Goal: Task Accomplishment & Management: Complete application form

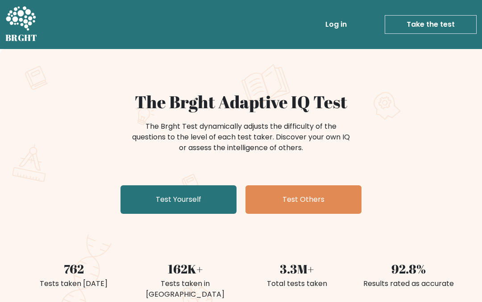
click at [210, 182] on div "The Brght Adaptive IQ Test The Brght Test dynamically adjusts the difficulty of…" at bounding box center [241, 155] width 446 height 126
click at [134, 198] on link "Test Yourself" at bounding box center [178, 200] width 116 height 29
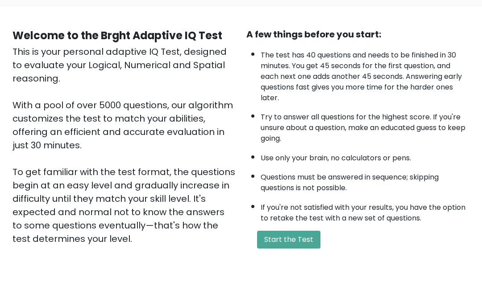
scroll to position [146, 0]
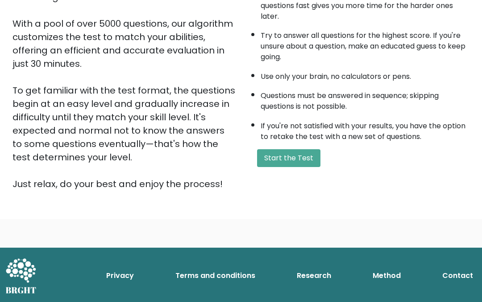
click at [308, 167] on button "Start the Test" at bounding box center [288, 158] width 63 height 18
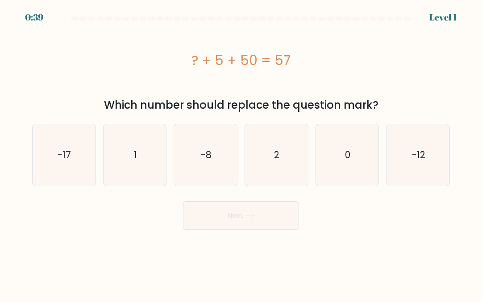
click at [342, 145] on icon "0" at bounding box center [347, 155] width 62 height 62
click at [241, 151] on input "e. 0" at bounding box center [241, 152] width 0 height 2
radio input "true"
click at [270, 215] on button "Next" at bounding box center [241, 216] width 116 height 29
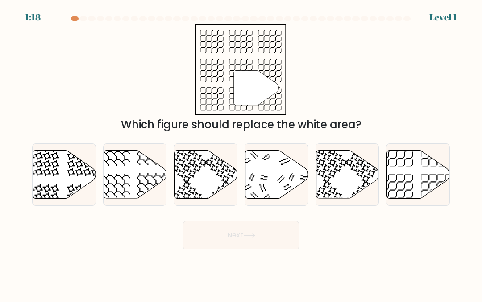
click at [415, 177] on icon at bounding box center [418, 174] width 63 height 48
click at [241, 153] on input "f." at bounding box center [241, 152] width 0 height 2
radio input "true"
click at [265, 235] on button "Next" at bounding box center [241, 235] width 116 height 29
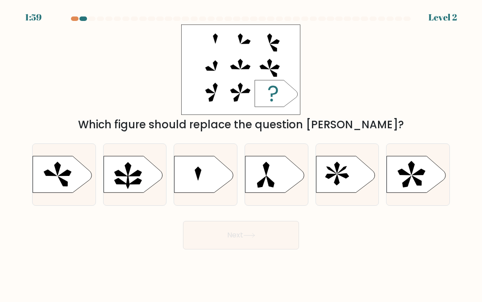
click at [407, 173] on icon at bounding box center [404, 172] width 13 height 6
click at [241, 153] on input "f." at bounding box center [241, 152] width 0 height 2
radio input "true"
click at [275, 243] on button "Next" at bounding box center [241, 235] width 116 height 29
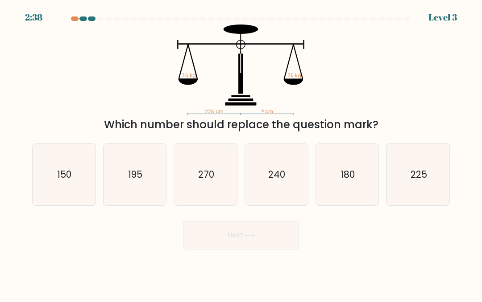
click at [408, 174] on icon "225" at bounding box center [418, 175] width 62 height 62
click at [241, 153] on input "f. 225" at bounding box center [241, 152] width 0 height 2
radio input "true"
click at [266, 242] on button "Next" at bounding box center [241, 235] width 116 height 29
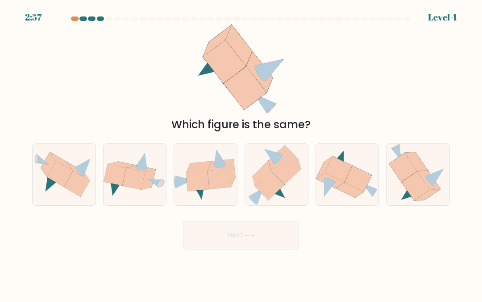
click at [154, 152] on icon at bounding box center [134, 174] width 63 height 45
click at [241, 152] on input "b." at bounding box center [241, 152] width 0 height 2
radio input "true"
click at [276, 237] on button "Next" at bounding box center [241, 235] width 116 height 29
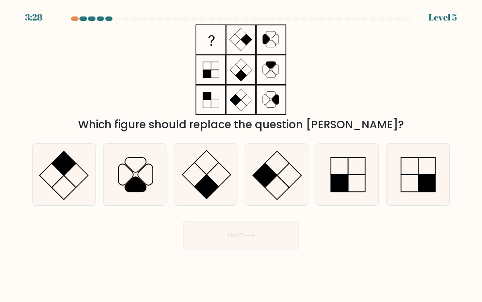
click at [422, 177] on rect at bounding box center [426, 183] width 17 height 17
click at [241, 153] on input "f." at bounding box center [241, 152] width 0 height 2
radio input "true"
click at [269, 229] on button "Next" at bounding box center [241, 235] width 116 height 29
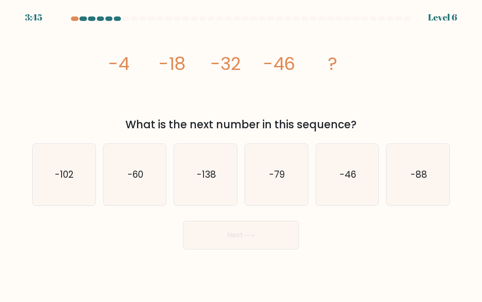
click at [137, 164] on icon "-60" at bounding box center [135, 175] width 62 height 62
click at [241, 153] on input "b. -60" at bounding box center [241, 152] width 0 height 2
radio input "true"
click at [194, 233] on button "Next" at bounding box center [241, 235] width 116 height 29
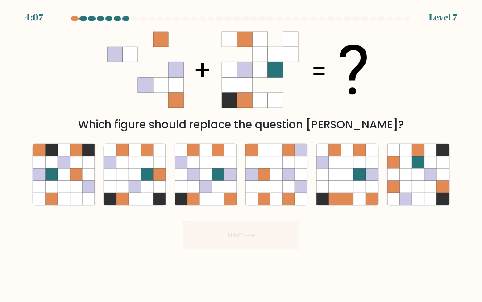
click at [353, 160] on icon at bounding box center [359, 162] width 12 height 12
click at [241, 153] on input "e." at bounding box center [241, 152] width 0 height 2
radio input "true"
click at [264, 222] on button "Next" at bounding box center [241, 235] width 116 height 29
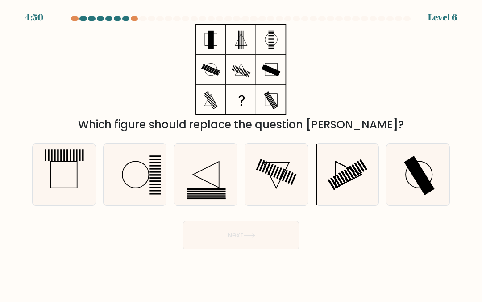
click at [272, 223] on button "Next" at bounding box center [241, 235] width 116 height 29
click at [421, 154] on icon at bounding box center [418, 175] width 62 height 62
click at [241, 153] on input "f." at bounding box center [241, 152] width 0 height 2
radio input "true"
click at [283, 227] on button "Next" at bounding box center [241, 235] width 116 height 29
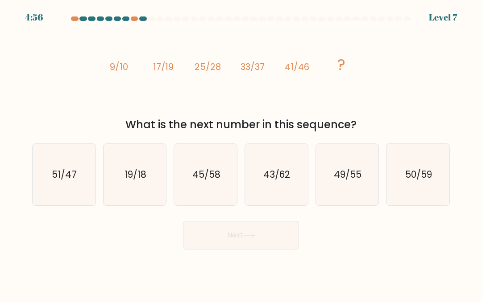
click at [355, 176] on text "49/55" at bounding box center [348, 174] width 28 height 13
click at [241, 153] on input "e. 49/55" at bounding box center [241, 152] width 0 height 2
radio input "true"
click at [280, 229] on button "Next" at bounding box center [241, 235] width 116 height 29
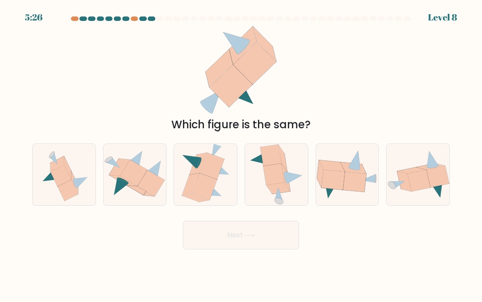
click at [54, 169] on icon at bounding box center [57, 164] width 14 height 16
click at [241, 153] on input "a." at bounding box center [241, 152] width 0 height 2
radio input "true"
click at [211, 226] on button "Next" at bounding box center [241, 235] width 116 height 29
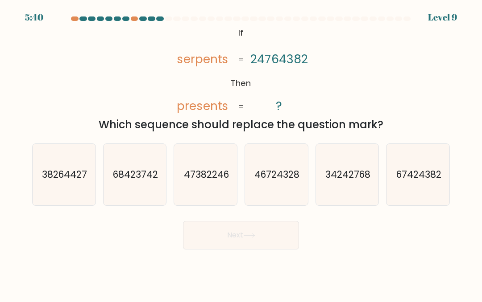
click at [412, 180] on text "67424382" at bounding box center [418, 174] width 45 height 13
click at [241, 153] on input "f. 67424382" at bounding box center [241, 152] width 0 height 2
radio input "true"
click at [273, 231] on button "Next" at bounding box center [241, 235] width 116 height 29
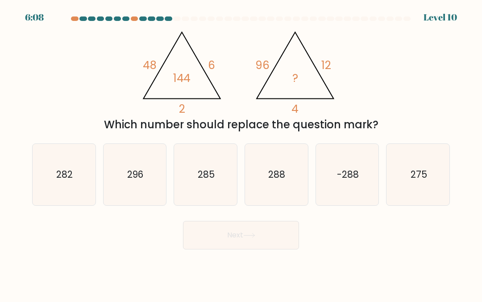
click at [345, 172] on text "-288" at bounding box center [348, 174] width 22 height 13
click at [241, 153] on input "e. -288" at bounding box center [241, 152] width 0 height 2
radio input "true"
click at [260, 236] on button "Next" at bounding box center [241, 235] width 116 height 29
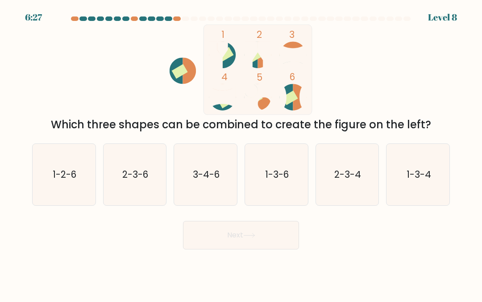
click at [195, 153] on icon "3-4-6" at bounding box center [206, 175] width 62 height 62
click at [241, 153] on input "c. 3-4-6" at bounding box center [241, 152] width 0 height 2
radio input "true"
click at [195, 223] on button "Next" at bounding box center [241, 235] width 116 height 29
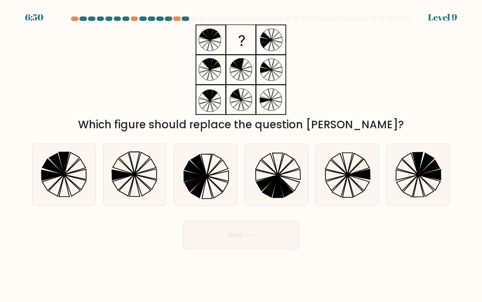
click at [205, 178] on icon at bounding box center [194, 183] width 21 height 15
click at [241, 153] on input "c." at bounding box center [241, 152] width 0 height 2
radio input "true"
click at [208, 233] on button "Next" at bounding box center [241, 235] width 116 height 29
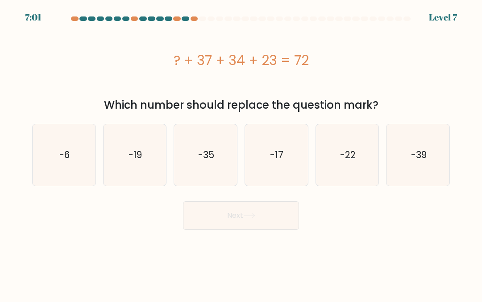
click at [353, 141] on icon "-22" at bounding box center [347, 155] width 62 height 62
click at [241, 151] on input "e. -22" at bounding box center [241, 152] width 0 height 2
radio input "true"
click at [257, 211] on button "Next" at bounding box center [241, 216] width 116 height 29
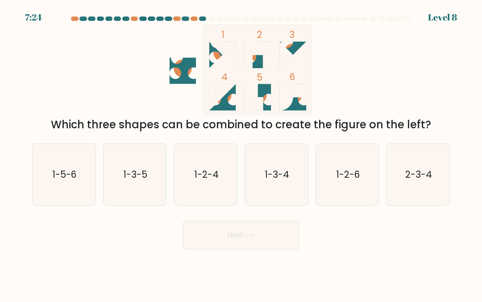
click at [267, 151] on icon "1-3-4" at bounding box center [276, 175] width 62 height 62
click at [241, 151] on input "d. 1-3-4" at bounding box center [241, 152] width 0 height 2
radio input "true"
click at [233, 232] on button "Next" at bounding box center [241, 235] width 116 height 29
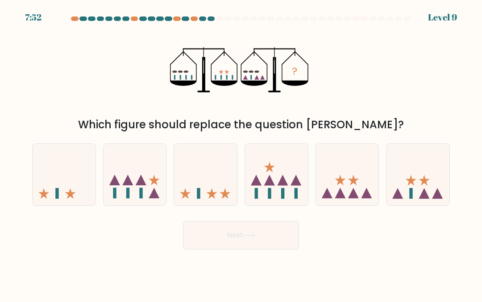
click at [223, 229] on button "Next" at bounding box center [241, 235] width 116 height 29
click at [400, 172] on icon at bounding box center [417, 175] width 63 height 52
click at [241, 153] on input "f." at bounding box center [241, 152] width 0 height 2
radio input "true"
click at [259, 238] on button "Next" at bounding box center [241, 235] width 116 height 29
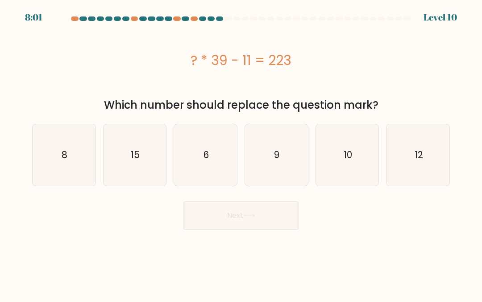
click at [197, 153] on icon "6" at bounding box center [206, 155] width 62 height 62
click at [241, 153] on input "c. 6" at bounding box center [241, 152] width 0 height 2
radio input "true"
click at [268, 209] on button "Next" at bounding box center [241, 216] width 116 height 29
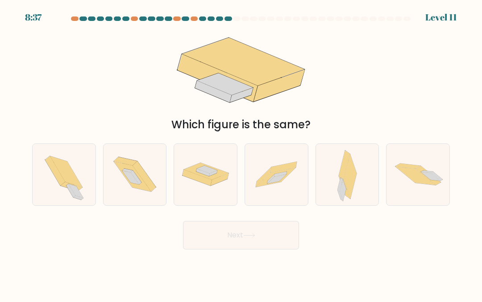
click at [356, 171] on icon at bounding box center [346, 175] width 19 height 62
click at [241, 153] on input "e." at bounding box center [241, 152] width 0 height 2
radio input "true"
click at [266, 234] on button "Next" at bounding box center [241, 235] width 116 height 29
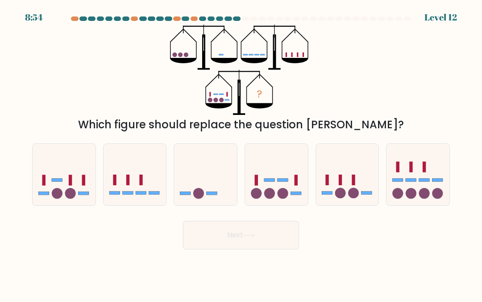
click at [133, 170] on icon at bounding box center [134, 175] width 63 height 52
click at [241, 153] on input "b." at bounding box center [241, 152] width 0 height 2
radio input "true"
click at [266, 225] on button "Next" at bounding box center [241, 235] width 116 height 29
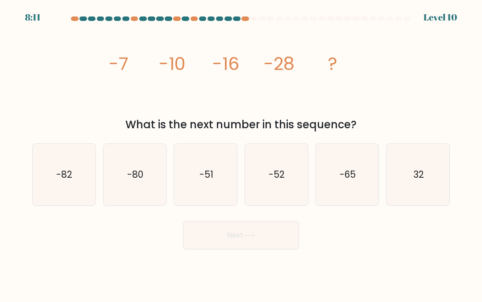
click at [286, 185] on icon "-52" at bounding box center [276, 175] width 62 height 62
click at [241, 153] on input "d. -52" at bounding box center [241, 152] width 0 height 2
radio input "true"
click at [269, 230] on button "Next" at bounding box center [241, 235] width 116 height 29
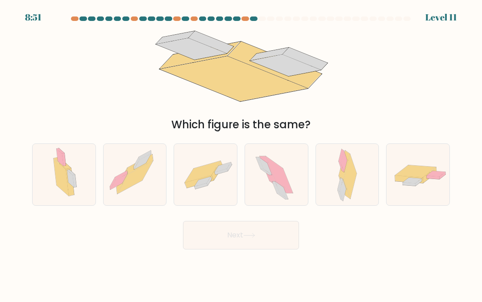
click at [219, 189] on icon at bounding box center [205, 174] width 63 height 43
click at [241, 153] on input "c." at bounding box center [241, 152] width 0 height 2
radio input "true"
click at [272, 244] on button "Next" at bounding box center [241, 235] width 116 height 29
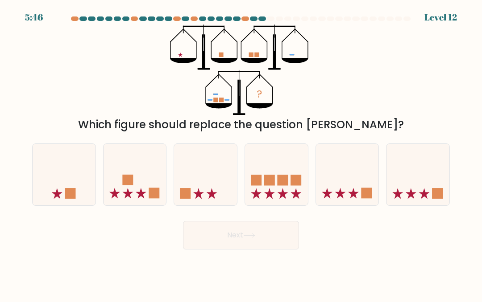
click at [299, 182] on rect at bounding box center [295, 180] width 11 height 11
click at [241, 153] on input "d." at bounding box center [241, 152] width 0 height 2
radio input "true"
click at [278, 238] on button "Next" at bounding box center [241, 235] width 116 height 29
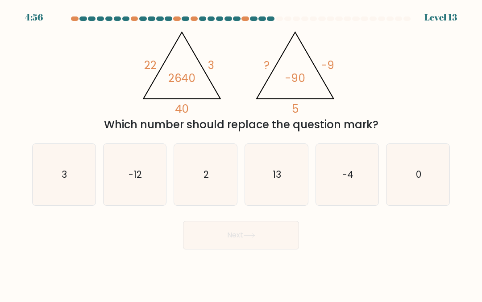
click at [353, 167] on icon "-4" at bounding box center [347, 175] width 62 height 62
click at [241, 153] on input "e. -4" at bounding box center [241, 152] width 0 height 2
radio input "true"
click at [264, 241] on button "Next" at bounding box center [241, 235] width 116 height 29
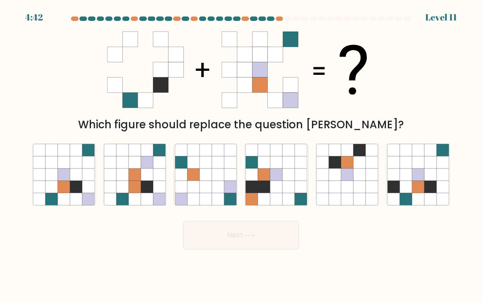
click at [278, 231] on button "Next" at bounding box center [241, 235] width 116 height 29
click at [62, 169] on icon at bounding box center [64, 175] width 12 height 12
click at [241, 153] on input "a." at bounding box center [241, 152] width 0 height 2
radio input "true"
click at [274, 229] on button "Next" at bounding box center [241, 235] width 116 height 29
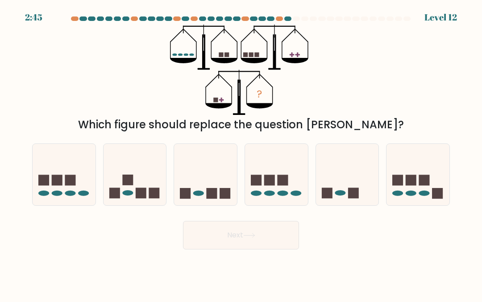
click at [57, 155] on icon at bounding box center [64, 175] width 63 height 52
click at [241, 153] on input "a." at bounding box center [241, 152] width 0 height 2
radio input "true"
click at [212, 236] on button "Next" at bounding box center [241, 235] width 116 height 29
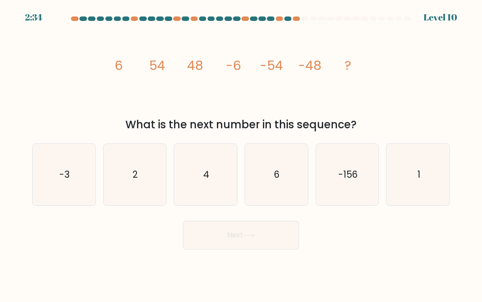
click at [407, 165] on icon "1" at bounding box center [418, 175] width 62 height 62
click at [241, 153] on input "f. 1" at bounding box center [241, 152] width 0 height 2
radio input "true"
click at [279, 227] on button "Next" at bounding box center [241, 235] width 116 height 29
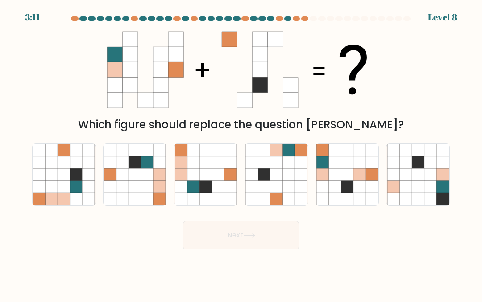
click at [344, 181] on icon at bounding box center [347, 175] width 12 height 12
click at [241, 153] on input "e." at bounding box center [241, 152] width 0 height 2
radio input "true"
click at [266, 234] on button "Next" at bounding box center [241, 235] width 116 height 29
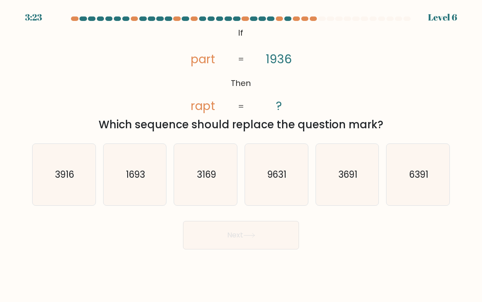
click at [62, 167] on icon "3916" at bounding box center [64, 175] width 62 height 62
click at [241, 153] on input "a. 3916" at bounding box center [241, 152] width 0 height 2
radio input "true"
click at [280, 247] on button "Next" at bounding box center [241, 235] width 116 height 29
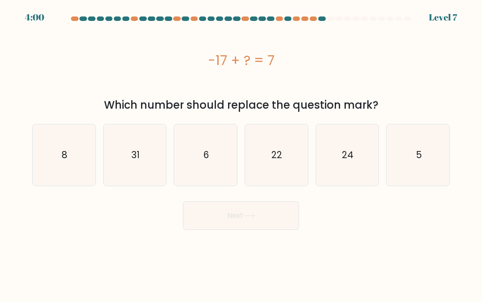
click at [354, 153] on icon "24" at bounding box center [347, 155] width 62 height 62
click at [241, 153] on input "e. 24" at bounding box center [241, 152] width 0 height 2
radio input "true"
click at [289, 220] on button "Next" at bounding box center [241, 216] width 116 height 29
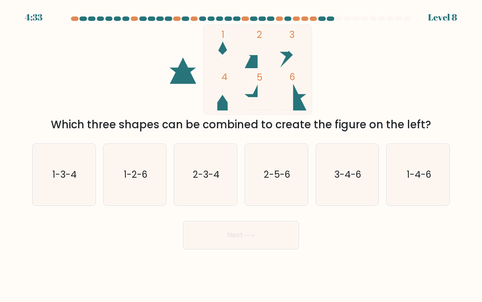
click at [290, 186] on icon "2-5-6" at bounding box center [276, 175] width 62 height 62
click at [241, 153] on input "d. 2-5-6" at bounding box center [241, 152] width 0 height 2
radio input "true"
click at [266, 236] on button "Next" at bounding box center [241, 235] width 116 height 29
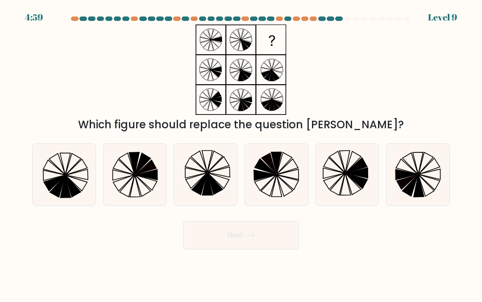
click at [330, 187] on icon at bounding box center [347, 175] width 62 height 62
click at [241, 153] on input "e." at bounding box center [241, 152] width 0 height 2
radio input "true"
click at [283, 242] on button "Next" at bounding box center [241, 235] width 116 height 29
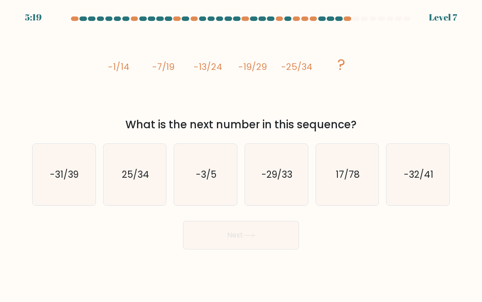
click at [71, 180] on text "-31/39" at bounding box center [64, 174] width 29 height 13
click at [241, 153] on input "a. -31/39" at bounding box center [241, 152] width 0 height 2
radio input "true"
click at [277, 239] on button "Next" at bounding box center [241, 235] width 116 height 29
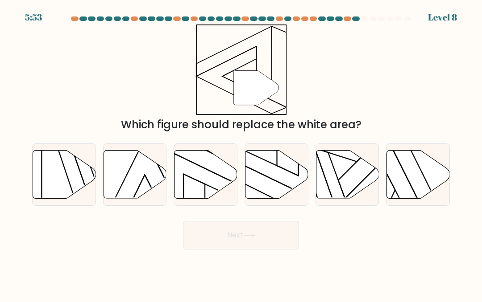
click at [290, 182] on icon at bounding box center [276, 174] width 63 height 48
click at [241, 153] on input "d." at bounding box center [241, 152] width 0 height 2
radio input "true"
click at [286, 235] on button "Next" at bounding box center [241, 235] width 116 height 29
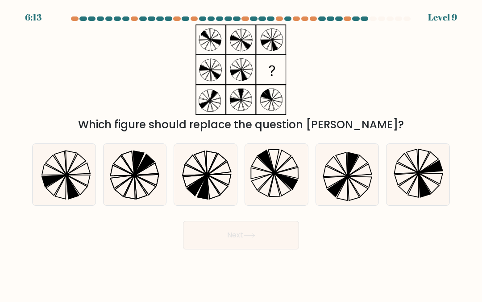
click at [214, 190] on icon at bounding box center [206, 175] width 62 height 62
click at [241, 153] on input "c." at bounding box center [241, 152] width 0 height 2
radio input "true"
click at [278, 237] on button "Next" at bounding box center [241, 235] width 116 height 29
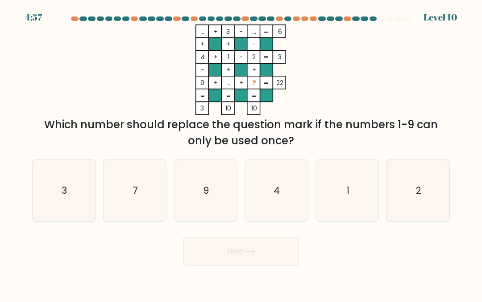
click at [429, 32] on div "... + 3 - ... 6 + + - 4 + 1 - 2 3 - + + 9 + ... + ? = 22 = = = = 3 10 10 = Whic…" at bounding box center [241, 87] width 428 height 124
click at [131, 177] on icon "7" at bounding box center [135, 191] width 62 height 62
click at [241, 153] on input "b. 7" at bounding box center [241, 152] width 0 height 2
radio input "true"
click at [262, 261] on button "Next" at bounding box center [241, 251] width 116 height 29
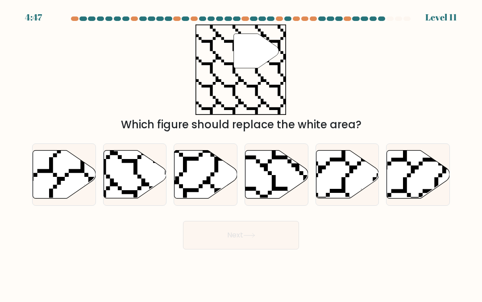
click at [114, 168] on icon at bounding box center [134, 174] width 63 height 48
click at [241, 153] on input "b." at bounding box center [241, 152] width 0 height 2
radio input "true"
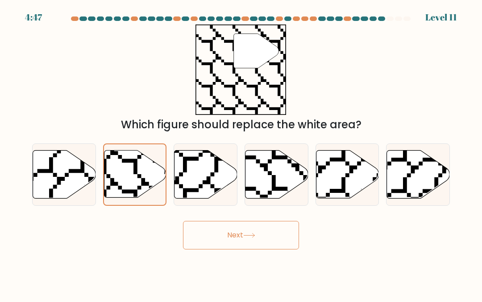
click at [285, 241] on button "Next" at bounding box center [241, 235] width 116 height 29
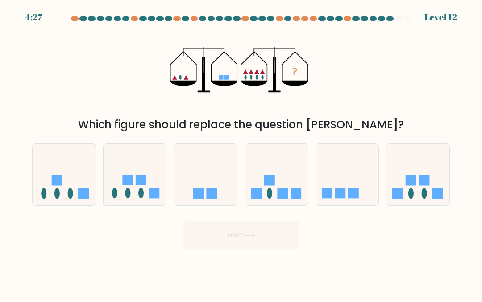
click at [414, 169] on icon at bounding box center [417, 175] width 63 height 52
click at [241, 153] on input "f." at bounding box center [241, 152] width 0 height 2
radio input "true"
click at [417, 172] on icon at bounding box center [418, 174] width 62 height 51
click at [241, 153] on input "f." at bounding box center [241, 152] width 0 height 2
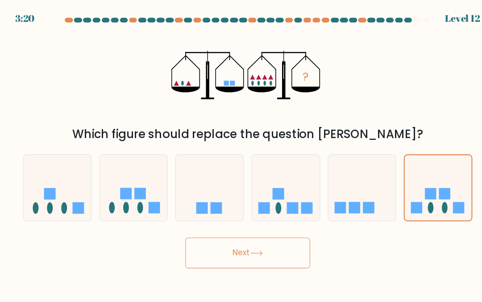
click at [279, 24] on div at bounding box center [241, 21] width 428 height 8
click at [61, 164] on icon at bounding box center [64, 175] width 63 height 52
click at [241, 153] on input "a." at bounding box center [241, 152] width 0 height 2
radio input "true"
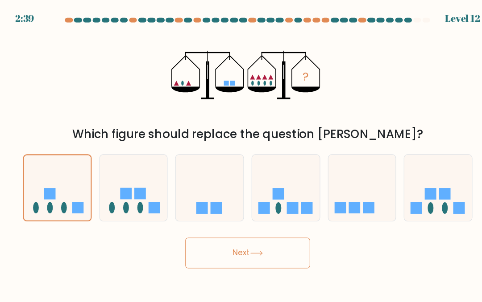
click at [48, 165] on icon at bounding box center [64, 174] width 62 height 51
click at [241, 153] on input "a." at bounding box center [241, 152] width 0 height 2
click at [245, 240] on button "Next" at bounding box center [241, 235] width 116 height 29
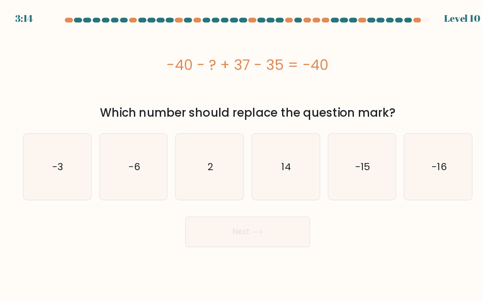
click at [175, 161] on icon "2" at bounding box center [206, 155] width 62 height 62
click at [241, 153] on input "c. 2" at bounding box center [241, 152] width 0 height 2
radio input "true"
click at [250, 221] on button "Next" at bounding box center [241, 216] width 116 height 29
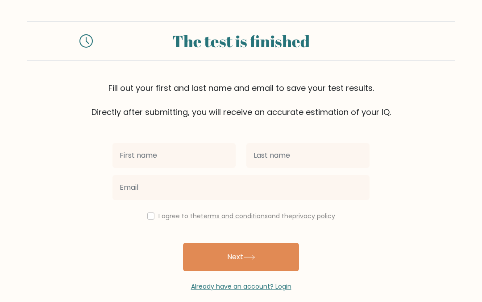
click at [138, 146] on input "text" at bounding box center [173, 155] width 123 height 25
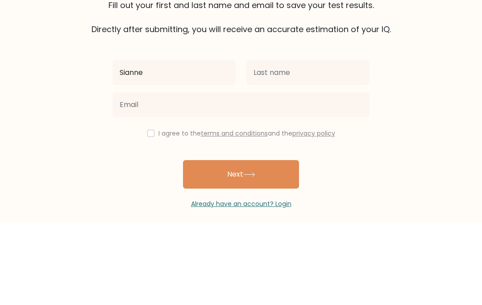
type input "Sianne"
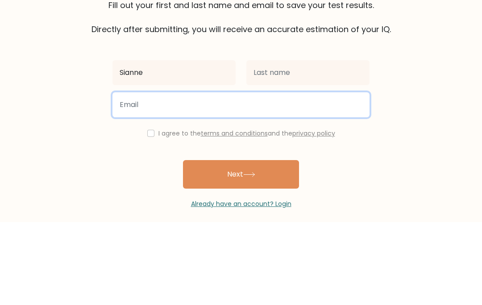
click at [264, 175] on input "email" at bounding box center [240, 187] width 257 height 25
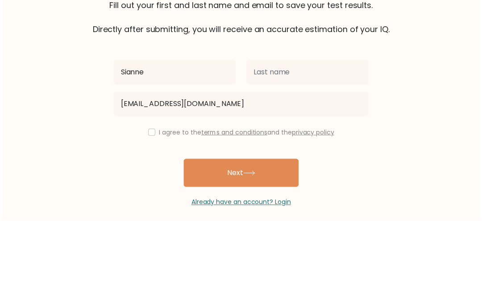
scroll to position [12, 0]
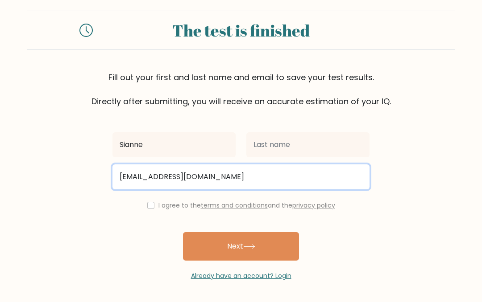
type input "siannetiffany@gmail.com"
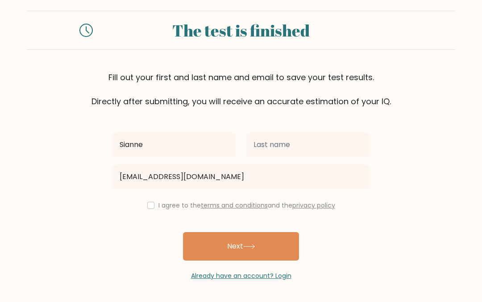
click at [253, 248] on icon at bounding box center [249, 246] width 12 height 5
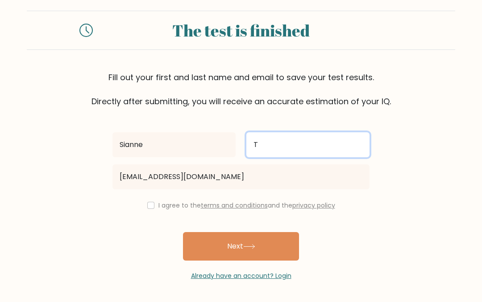
type input "T"
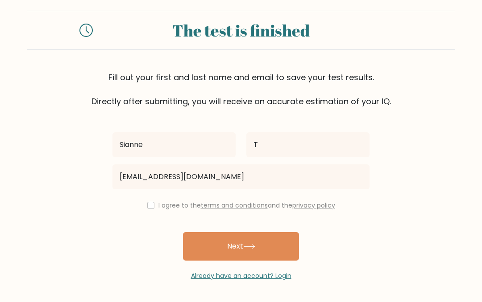
click at [264, 248] on button "Next" at bounding box center [241, 246] width 116 height 29
click at [151, 203] on input "checkbox" at bounding box center [150, 205] width 7 height 7
checkbox input "true"
click at [254, 248] on icon at bounding box center [249, 246] width 12 height 5
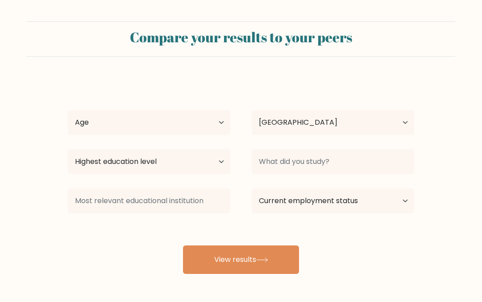
select select "ID"
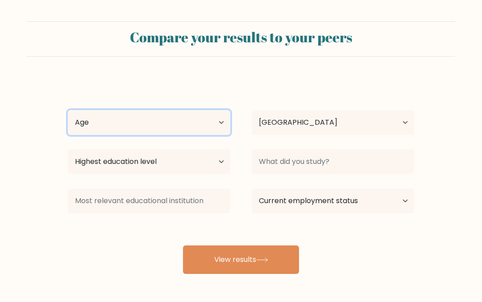
click at [83, 121] on select "Age Under [DEMOGRAPHIC_DATA] [DEMOGRAPHIC_DATA] [DEMOGRAPHIC_DATA] [DEMOGRAPHIC…" at bounding box center [149, 122] width 162 height 25
select select "35_44"
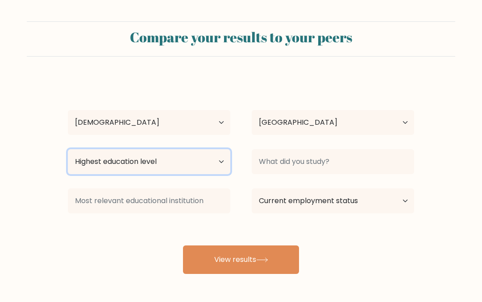
click at [78, 153] on select "Highest education level No schooling Primary Lower Secondary Upper Secondary Oc…" at bounding box center [149, 161] width 162 height 25
click at [186, 167] on select "Highest education level No schooling Primary Lower Secondary Upper Secondary Oc…" at bounding box center [149, 161] width 162 height 25
click at [180, 162] on select "Highest education level No schooling Primary Lower Secondary Upper Secondary Oc…" at bounding box center [149, 161] width 162 height 25
select select "bachelors_degree"
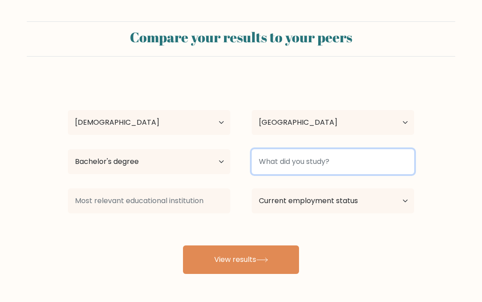
click at [377, 159] on input at bounding box center [333, 161] width 162 height 25
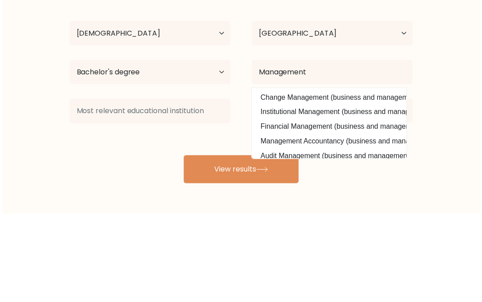
scroll to position [36, 0]
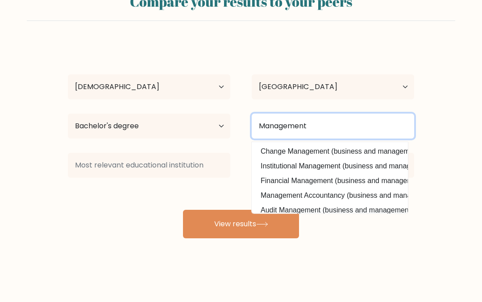
type input "Management"
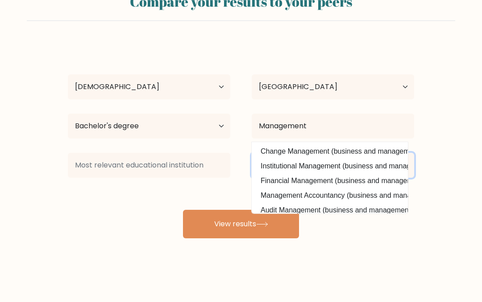
click at [402, 171] on select "Current employment status Employed Student Retired Other / prefer not to answer" at bounding box center [333, 165] width 162 height 25
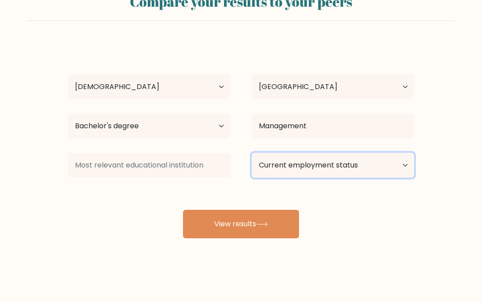
select select "other"
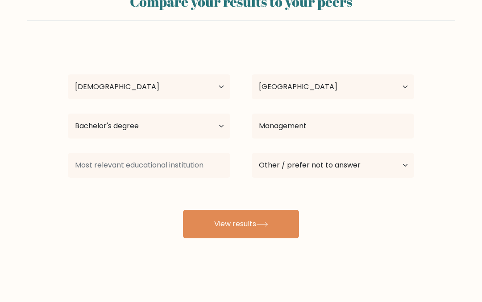
click at [265, 232] on button "View results" at bounding box center [241, 224] width 116 height 29
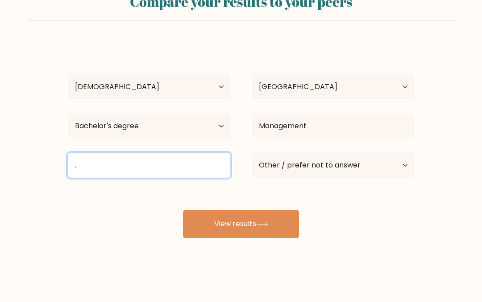
type input "."
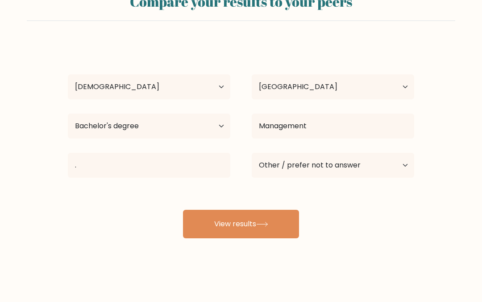
click at [260, 225] on icon at bounding box center [261, 225] width 11 height 4
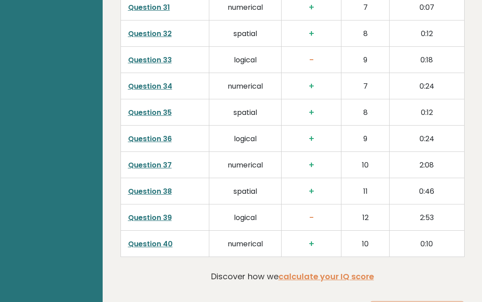
scroll to position [2298, 0]
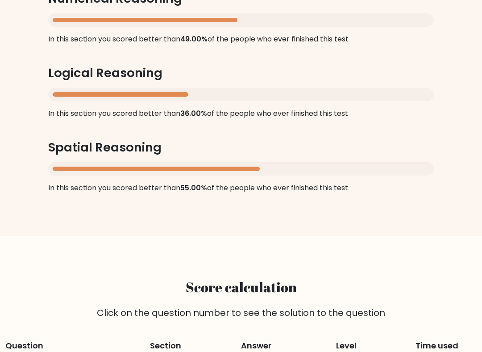
scroll to position [986, 0]
